Goal: Book appointment/travel/reservation

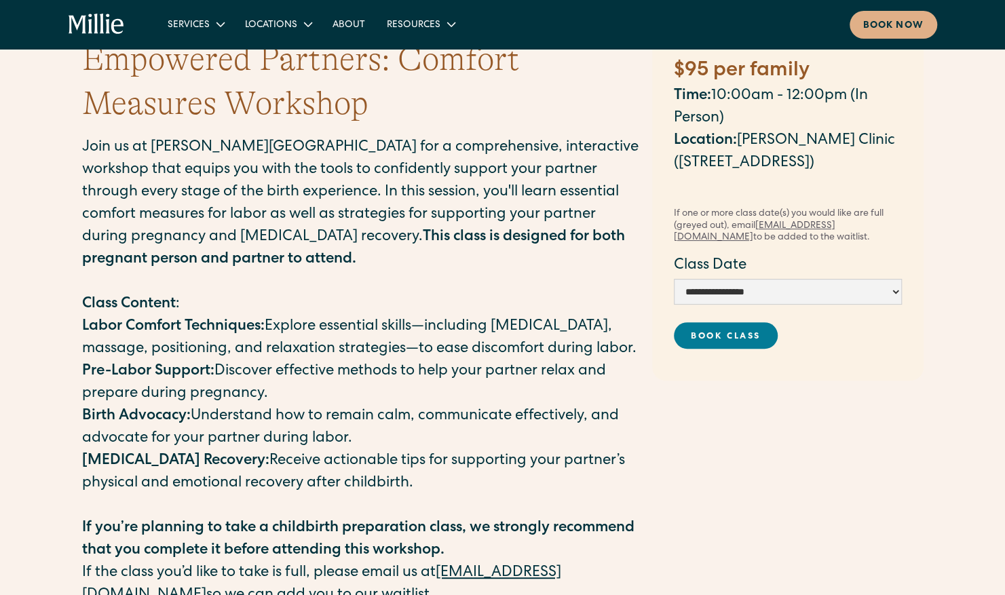
scroll to position [115, 0]
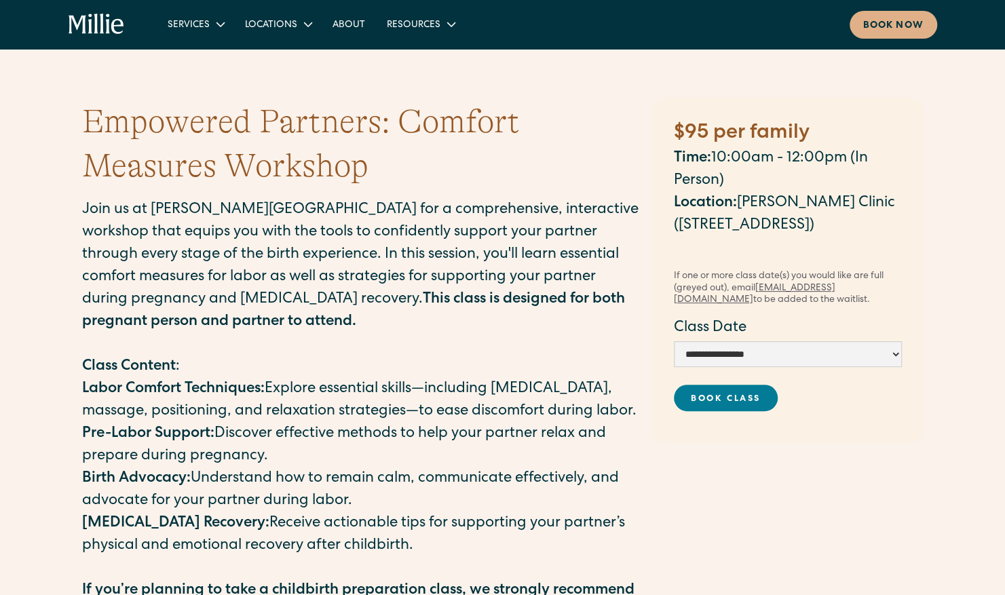
click at [504, 424] on p "Labor Comfort Techniques: Explore essential skills—including breathing exercise…" at bounding box center [360, 401] width 557 height 45
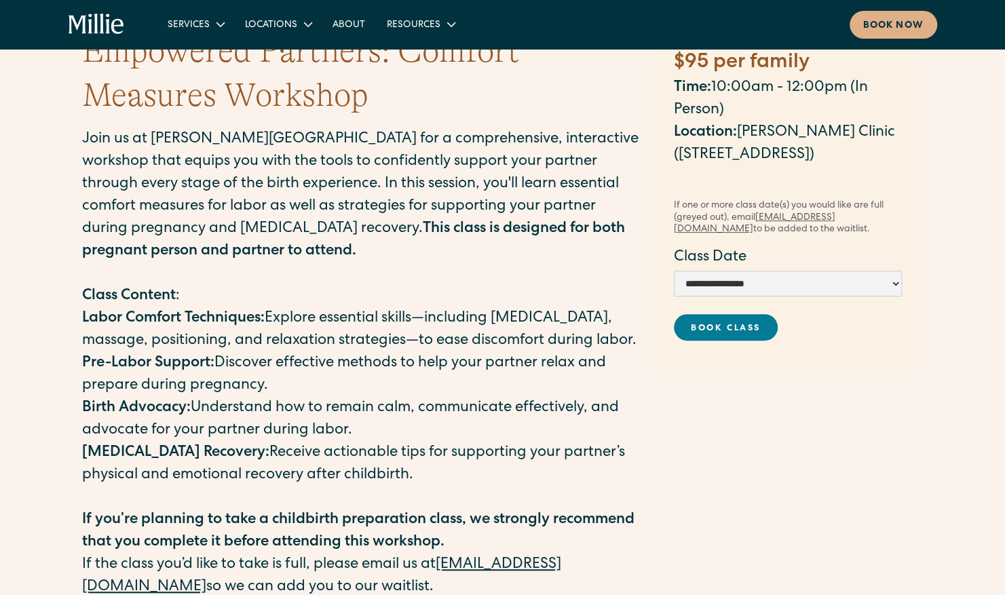
scroll to position [69, 0]
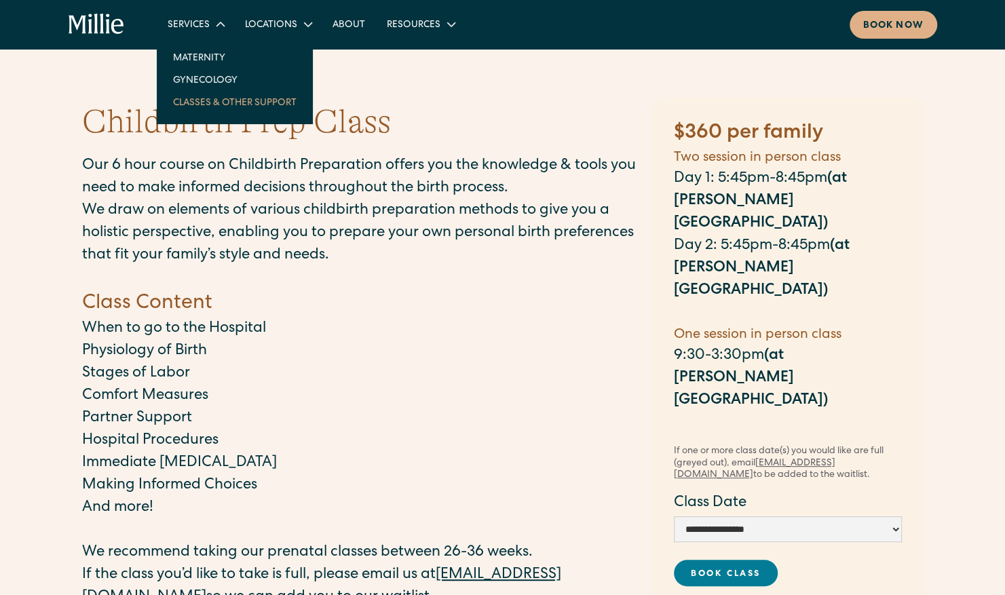
click at [222, 92] on link "Classes & Other Support" at bounding box center [234, 102] width 145 height 22
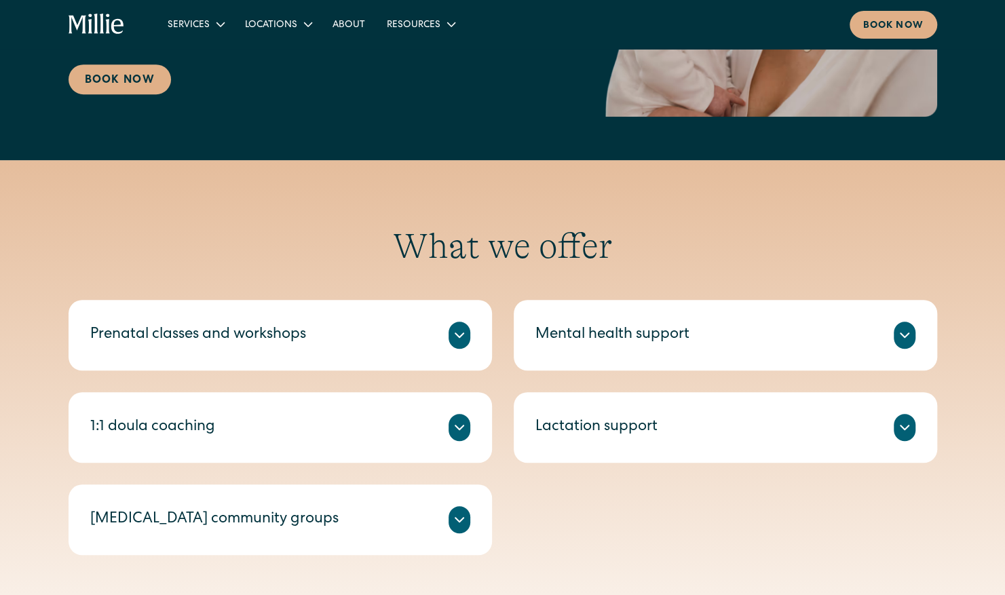
scroll to position [538, 0]
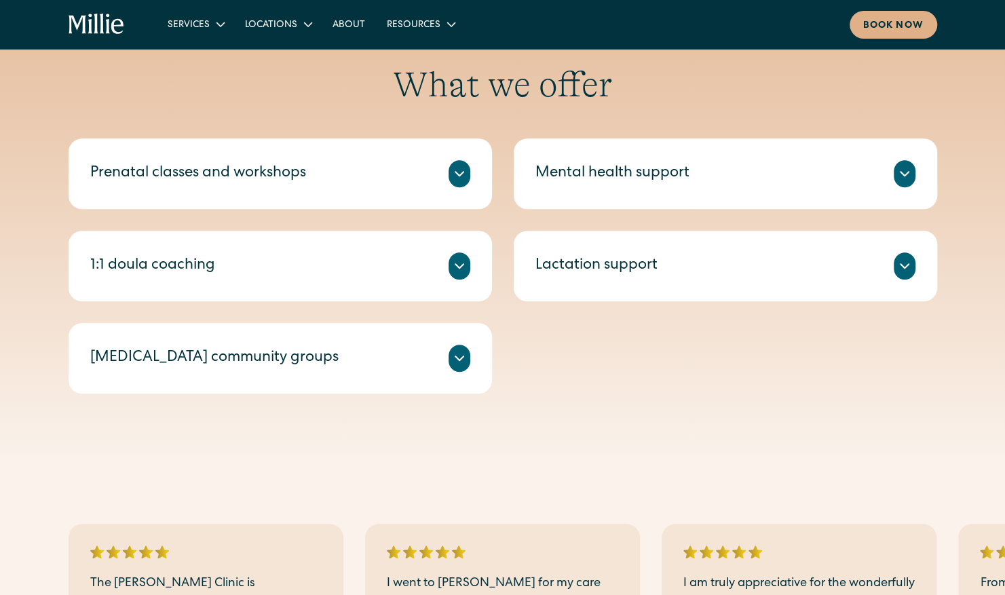
click at [300, 186] on div "Prenatal classes and workshops" at bounding box center [280, 173] width 380 height 27
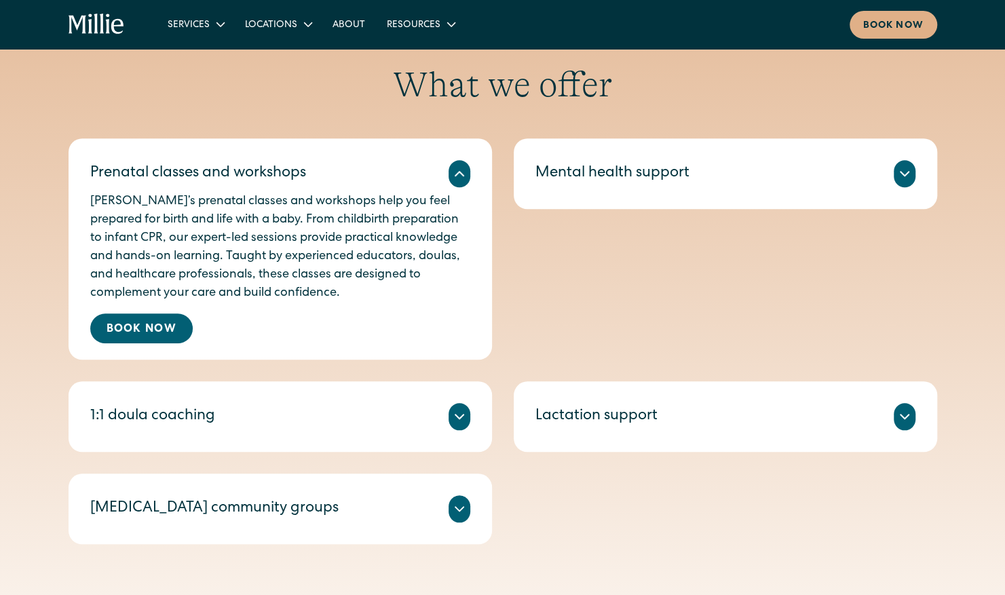
click at [216, 318] on div "Millie’s prenatal classes and workshops help you feel prepared for birth and li…" at bounding box center [280, 265] width 380 height 156
click at [172, 331] on link "Book Now" at bounding box center [141, 329] width 102 height 30
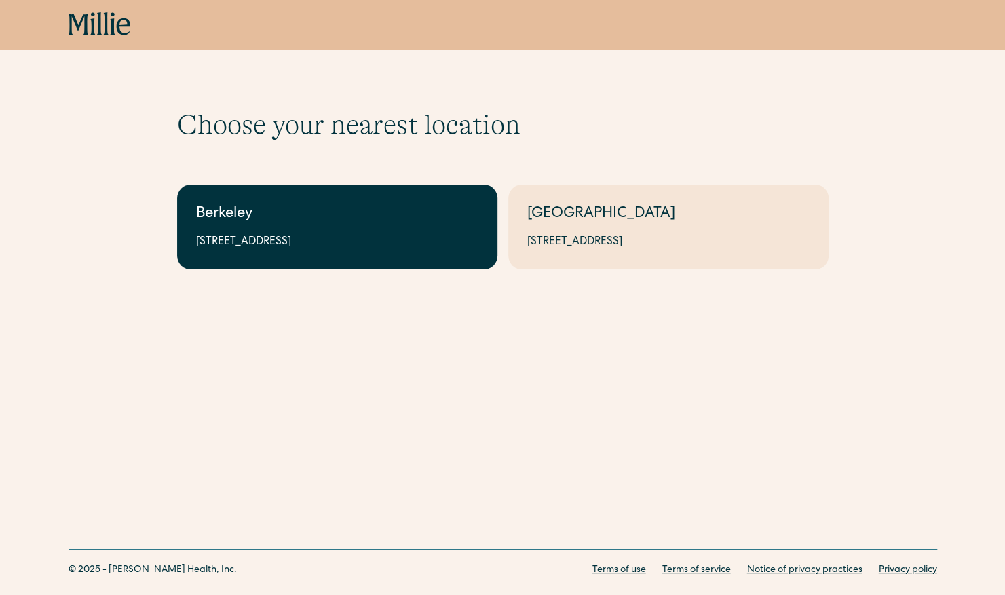
click at [398, 235] on div "[STREET_ADDRESS]" at bounding box center [337, 242] width 282 height 16
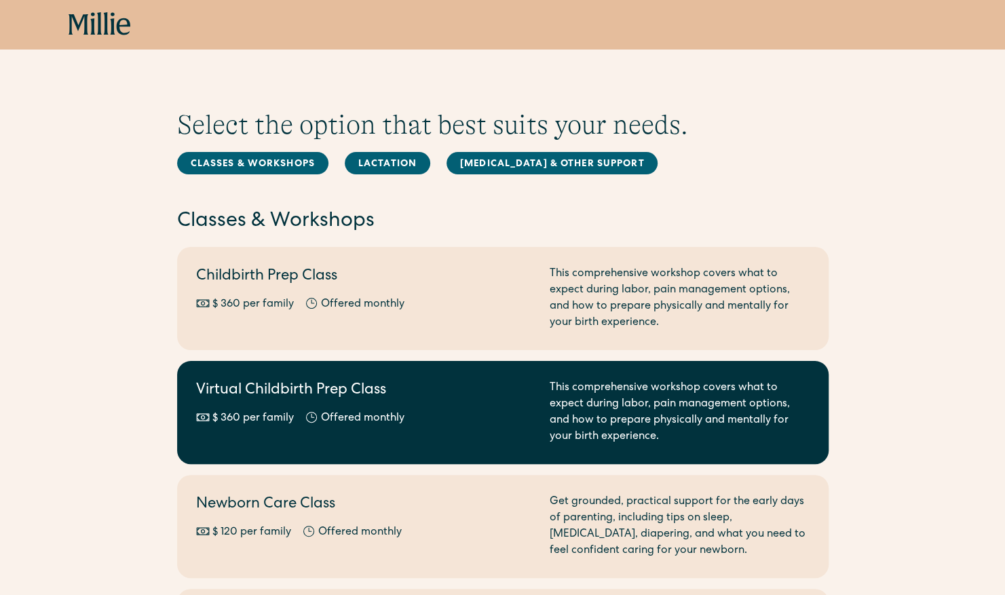
click at [395, 373] on link "Virtual Childbirth Prep Class $ 360 per family Offered monthly Every other mont…" at bounding box center [503, 412] width 652 height 103
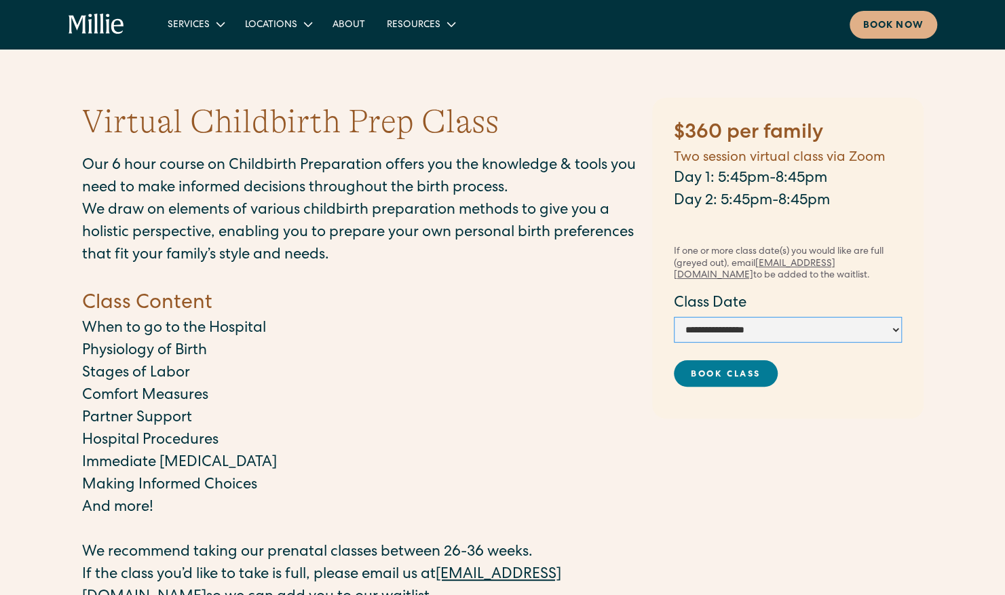
click at [717, 335] on select "**********" at bounding box center [788, 330] width 228 height 26
